Goal: Check status: Check status

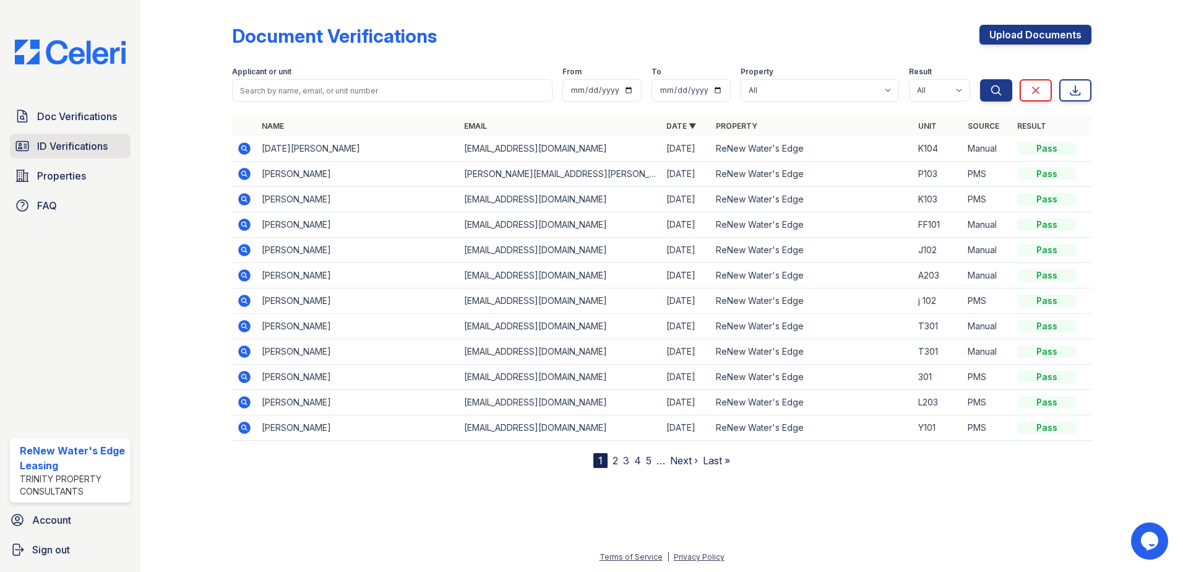
click at [92, 146] on span "ID Verifications" at bounding box center [72, 146] width 71 height 15
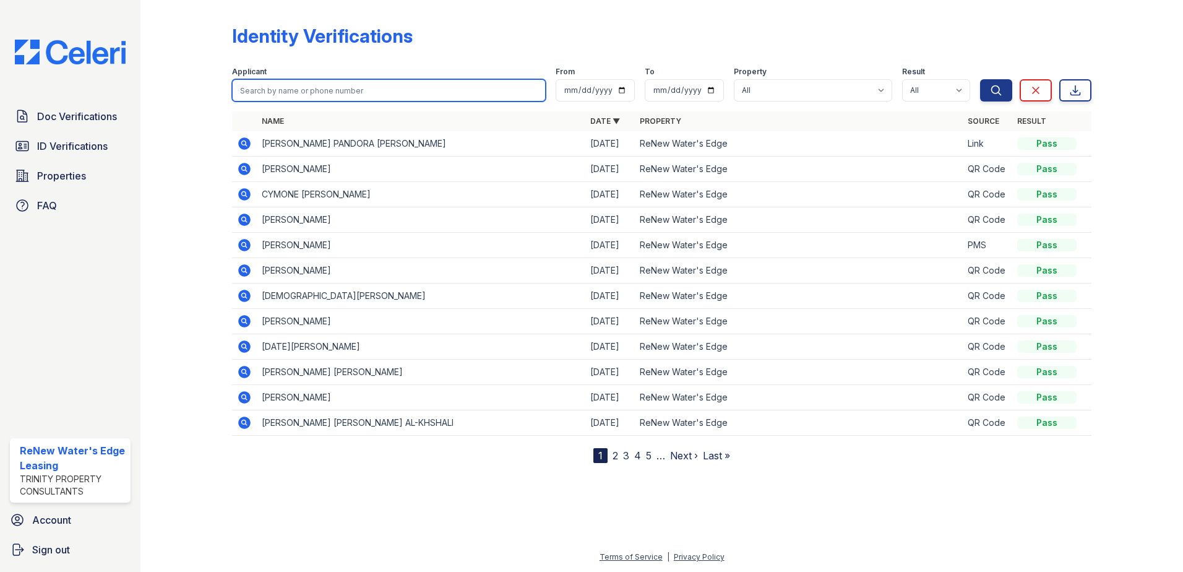
click at [357, 87] on input "search" at bounding box center [389, 90] width 314 height 22
type input "[PERSON_NAME]"
click at [980, 79] on button "Search" at bounding box center [996, 90] width 32 height 22
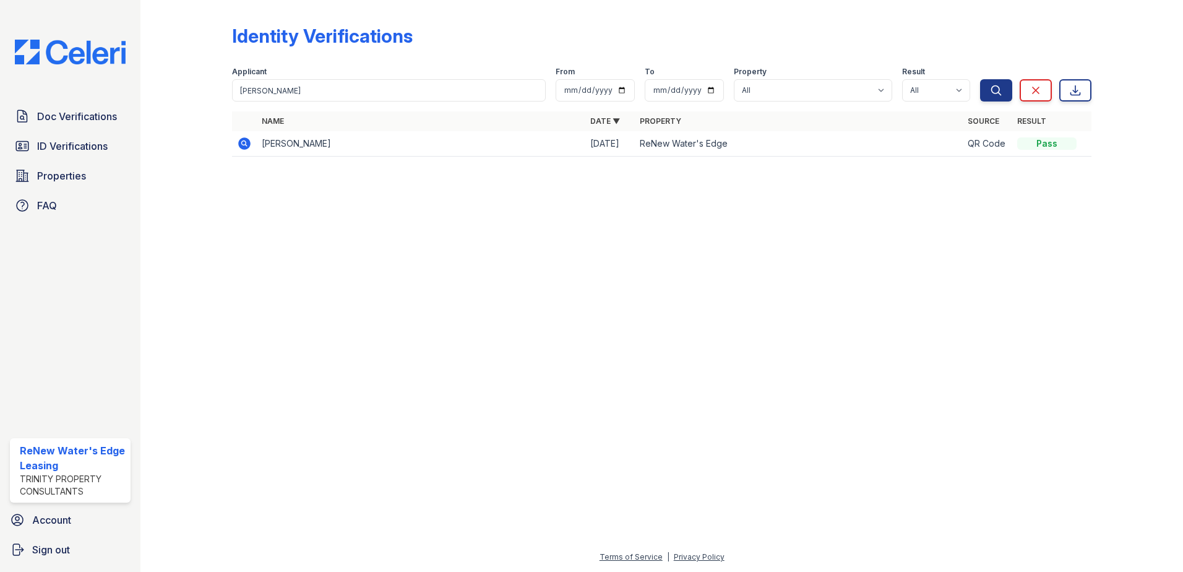
click at [250, 145] on icon at bounding box center [244, 143] width 12 height 12
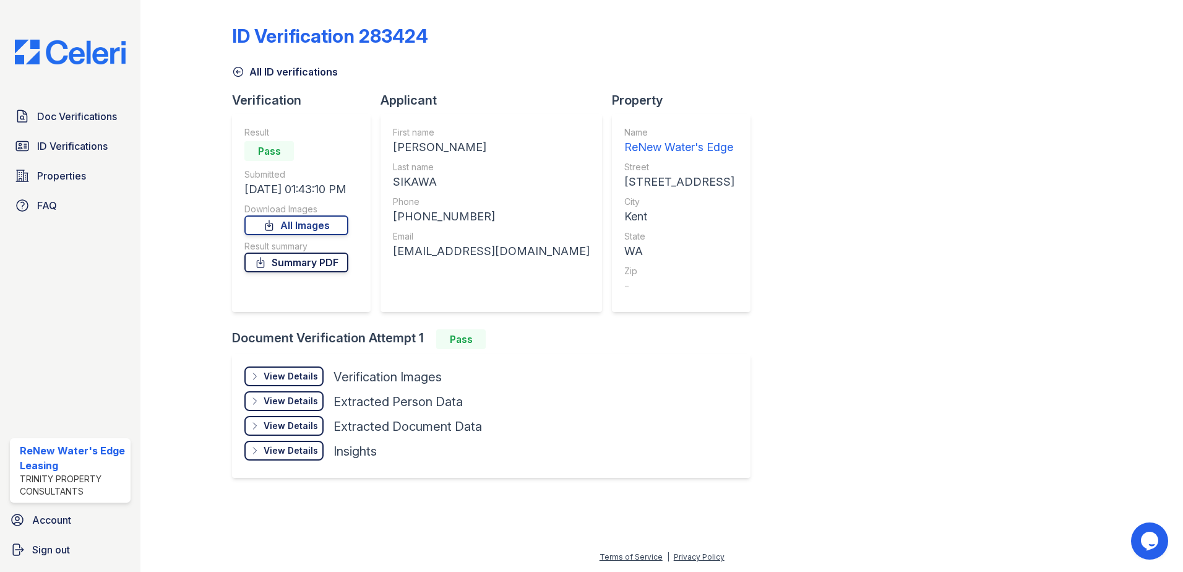
click at [330, 267] on link "Summary PDF" at bounding box center [296, 262] width 104 height 20
click at [317, 228] on link "All Images" at bounding box center [296, 225] width 104 height 20
click at [281, 373] on div "View Details" at bounding box center [291, 376] width 54 height 12
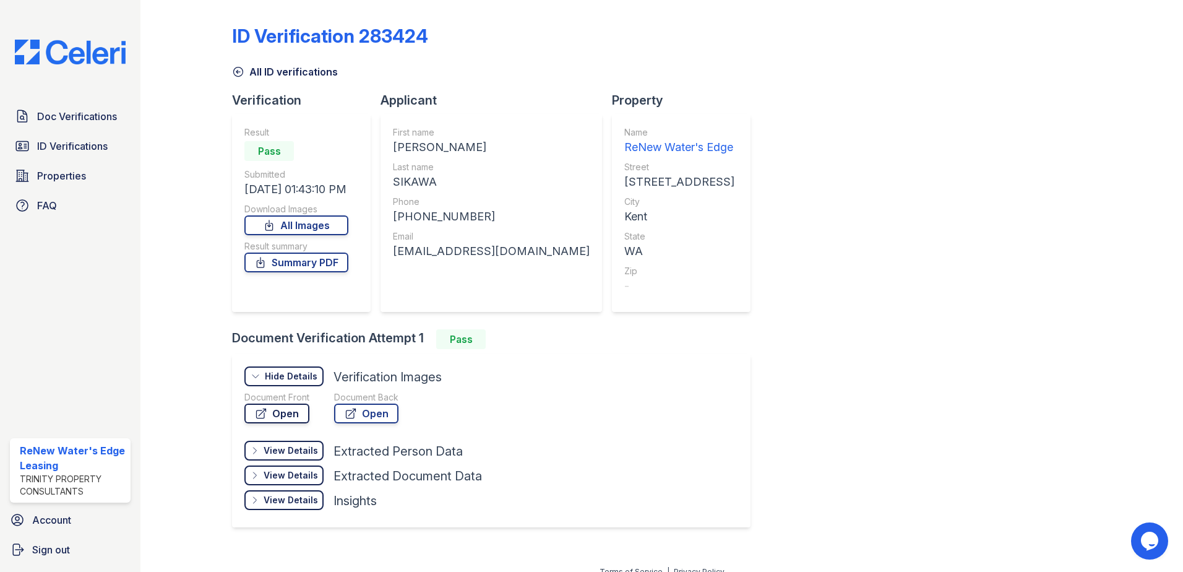
click at [277, 411] on link "Open" at bounding box center [276, 413] width 65 height 20
click at [90, 118] on span "Doc Verifications" at bounding box center [77, 116] width 80 height 15
